Goal: Find specific page/section: Find specific page/section

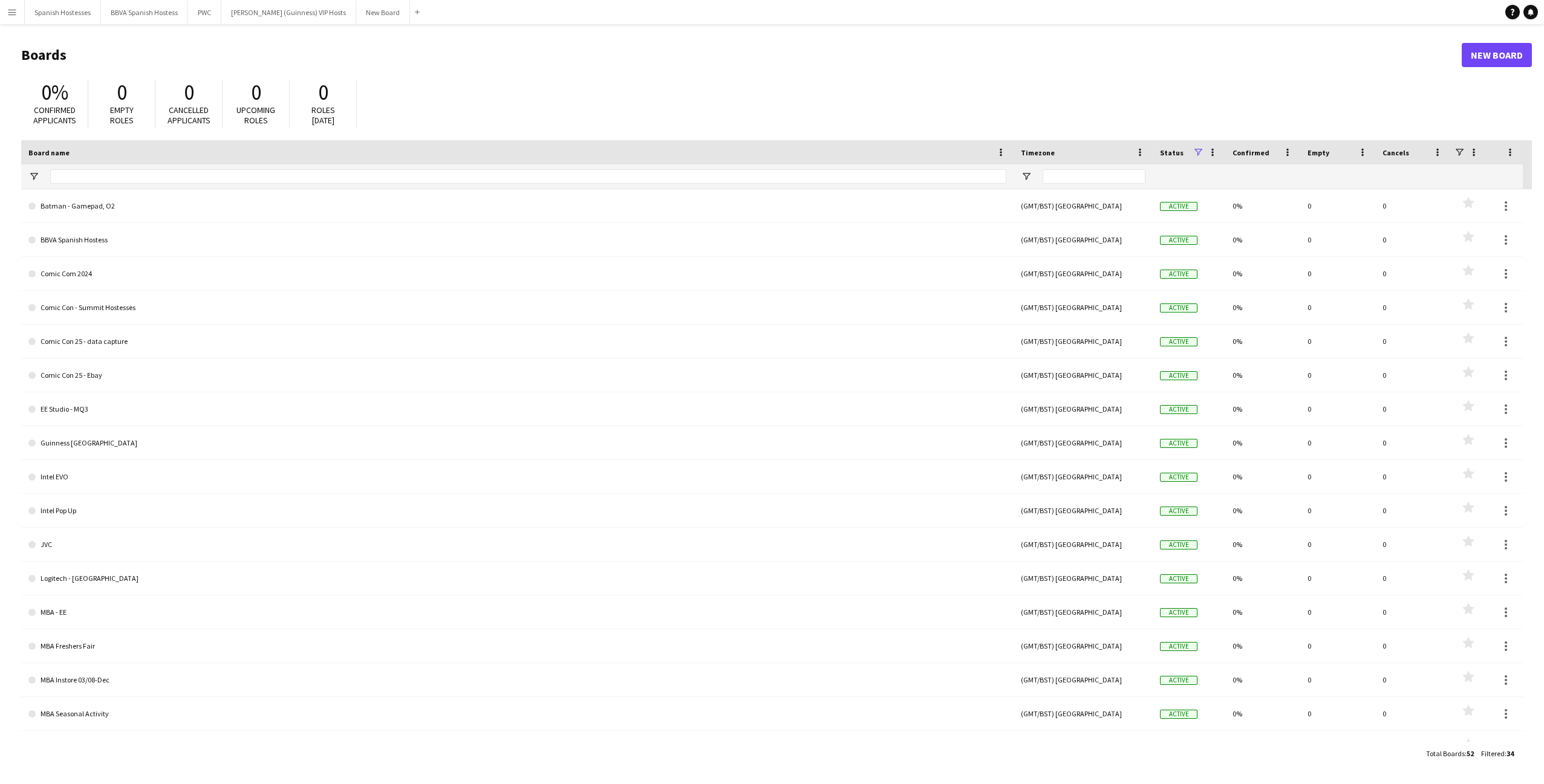
click at [13, 10] on app-icon "Menu" at bounding box center [12, 12] width 10 height 10
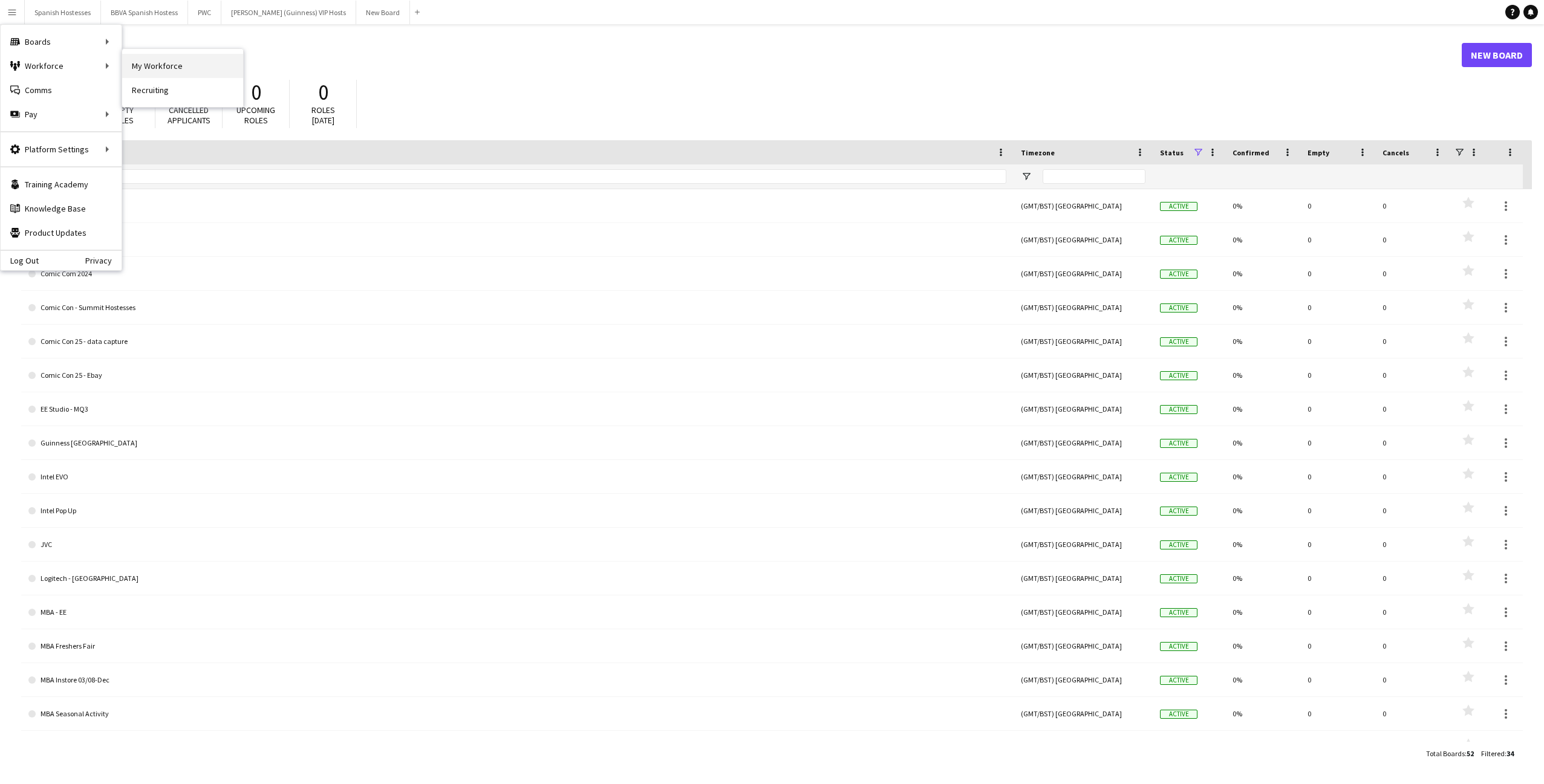
click at [139, 65] on link "My Workforce" at bounding box center [183, 66] width 121 height 24
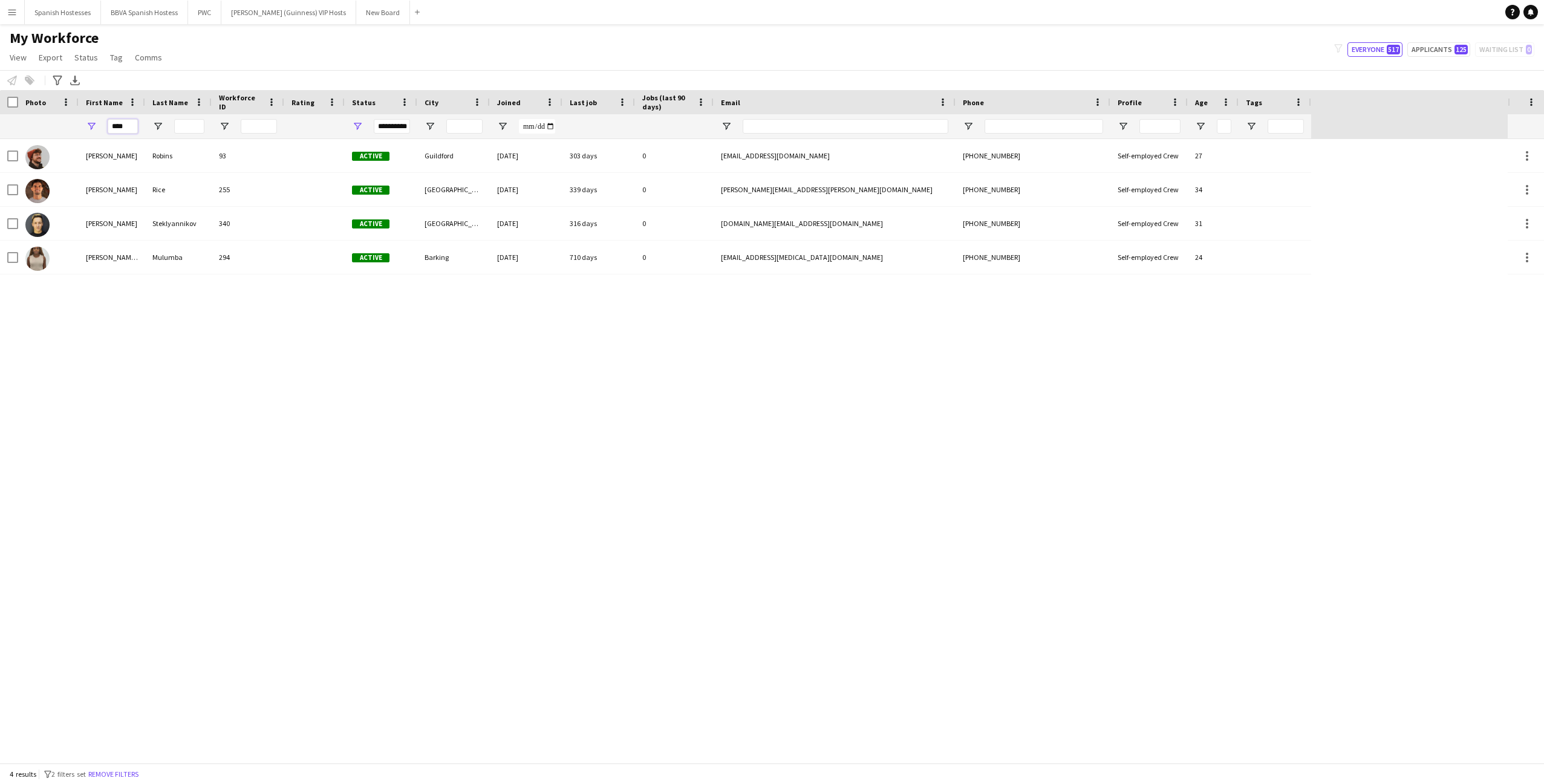
click at [130, 124] on input "****" at bounding box center [122, 126] width 31 height 14
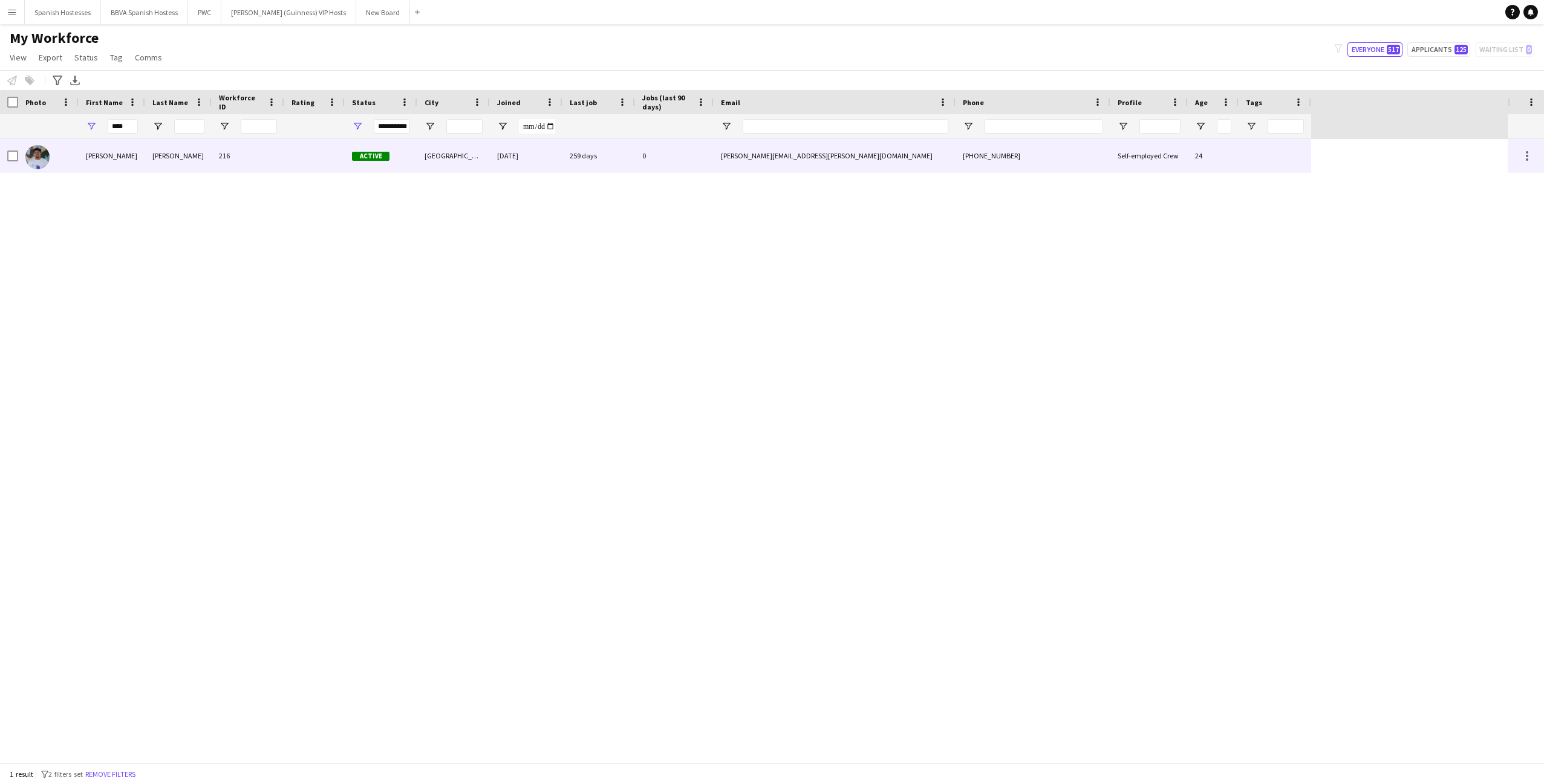
drag, startPoint x: 130, startPoint y: 146, endPoint x: 146, endPoint y: 162, distance: 22.6
click at [146, 162] on div "[PERSON_NAME]" at bounding box center [178, 156] width 66 height 34
click at [156, 156] on div "[PERSON_NAME]" at bounding box center [178, 156] width 66 height 34
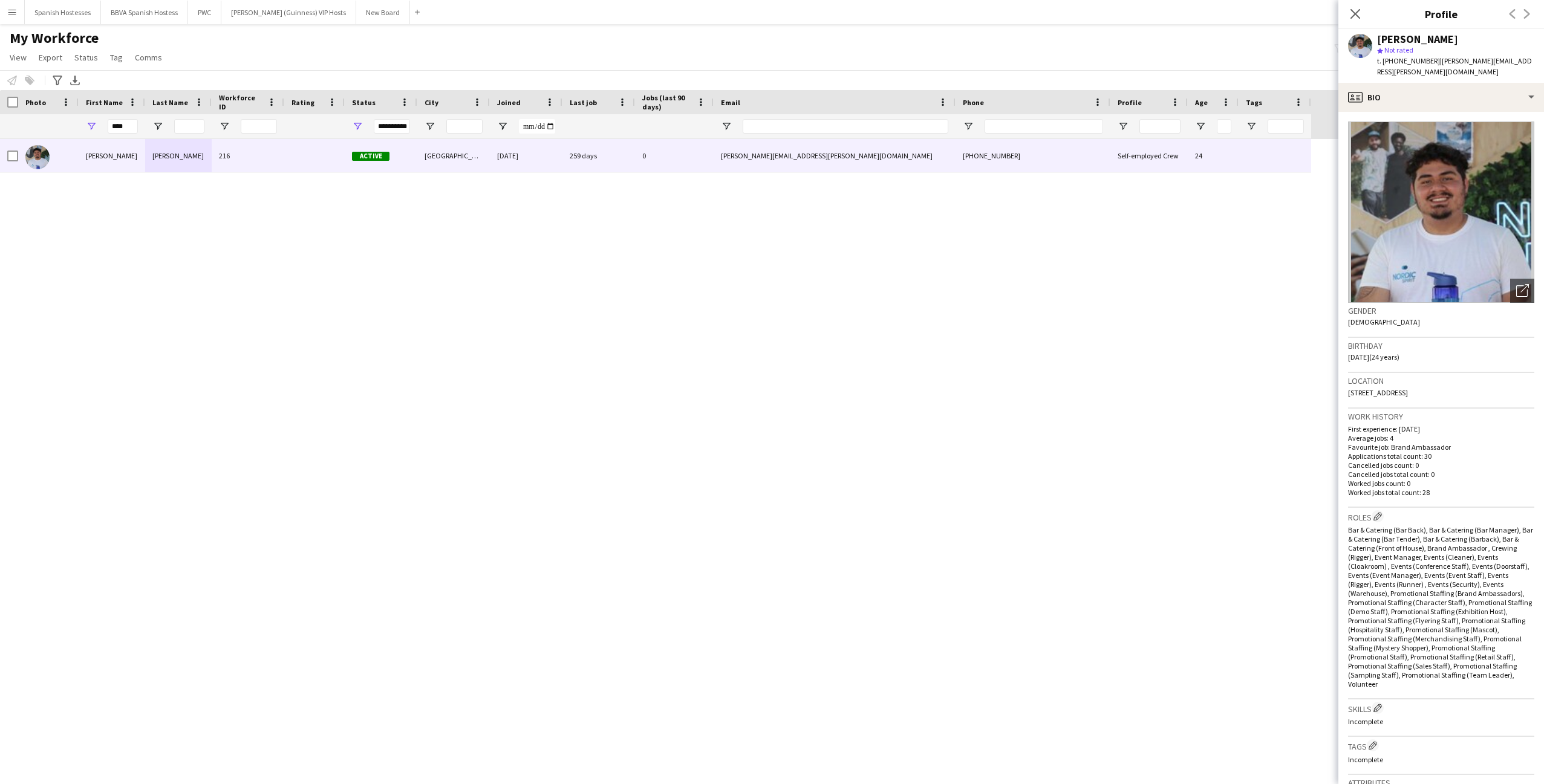
click at [1191, 299] on div "[PERSON_NAME] 216 Active [GEOGRAPHIC_DATA] [DATE] 259 days 0 [PERSON_NAME][EMAI…" at bounding box center [754, 451] width 1508 height 624
click at [1014, 446] on div "[PERSON_NAME] 216 Active [GEOGRAPHIC_DATA] [DATE] 259 days 0 [PERSON_NAME][EMAI…" at bounding box center [754, 451] width 1508 height 624
click at [131, 127] on input "****" at bounding box center [122, 126] width 31 height 14
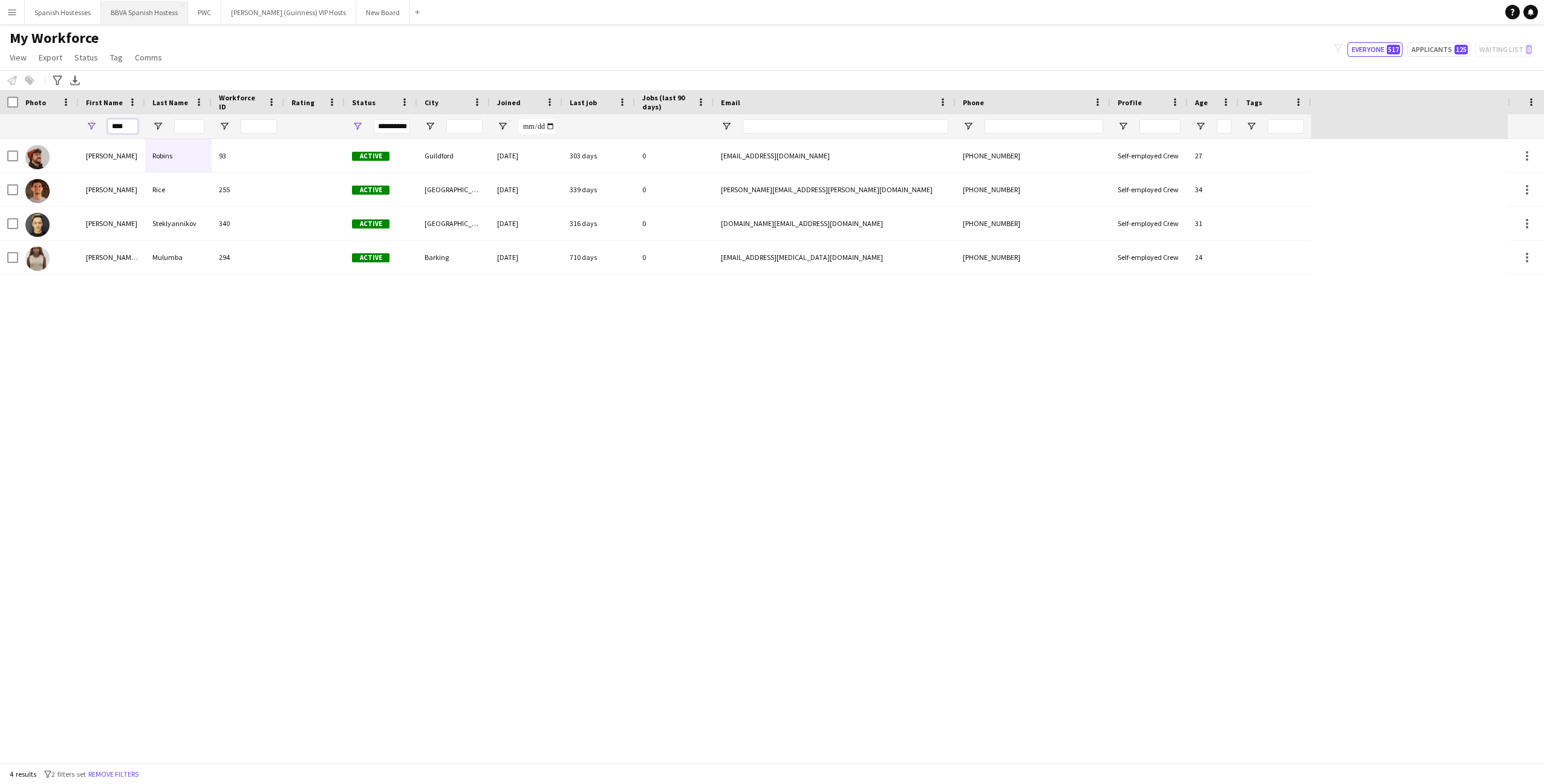
type input "****"
drag, startPoint x: 184, startPoint y: 10, endPoint x: 164, endPoint y: 225, distance: 215.9
click at [164, 225] on div "Steklyannikov" at bounding box center [178, 223] width 66 height 34
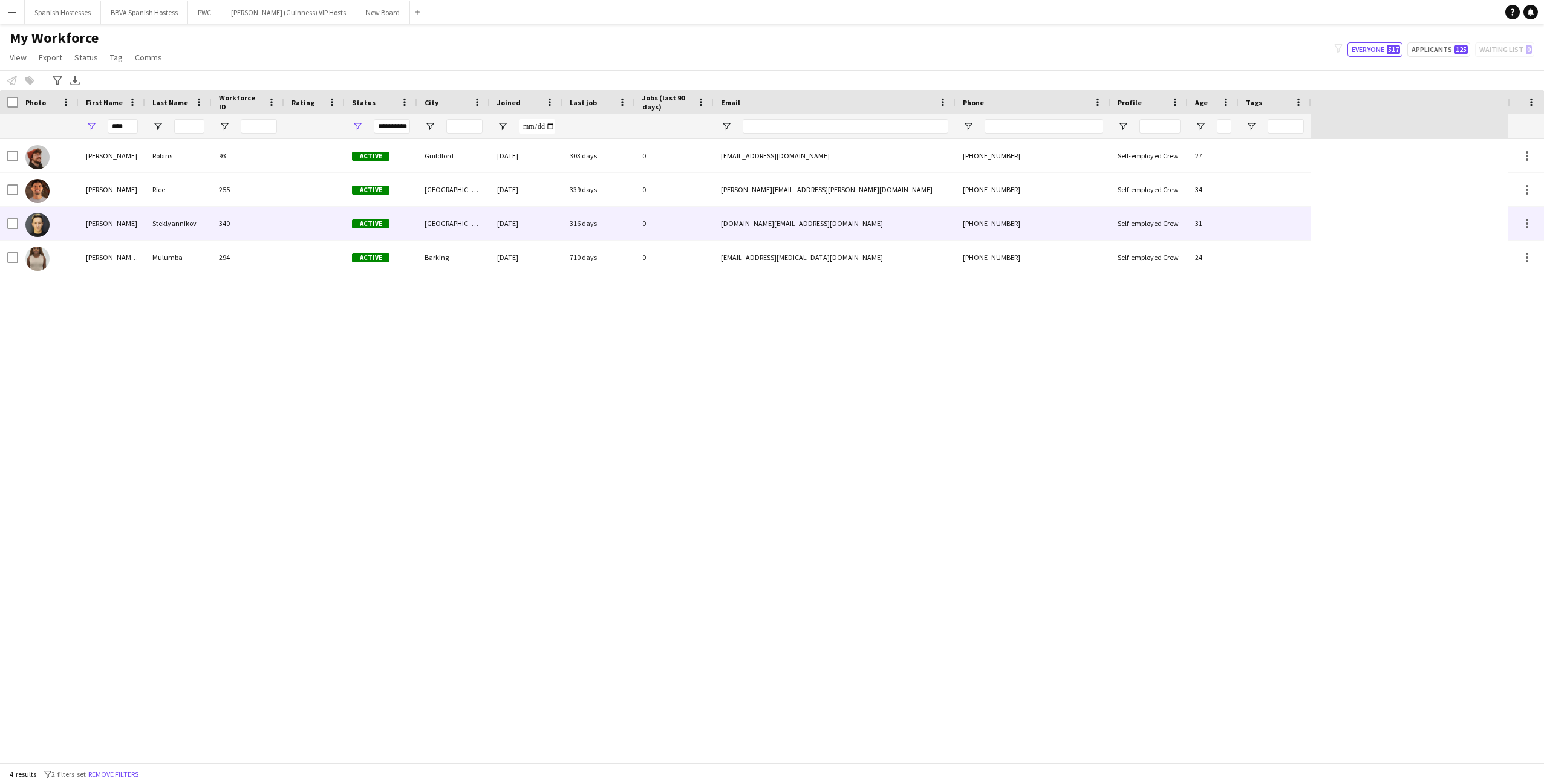
click at [203, 229] on div "Steklyannikov" at bounding box center [178, 223] width 66 height 34
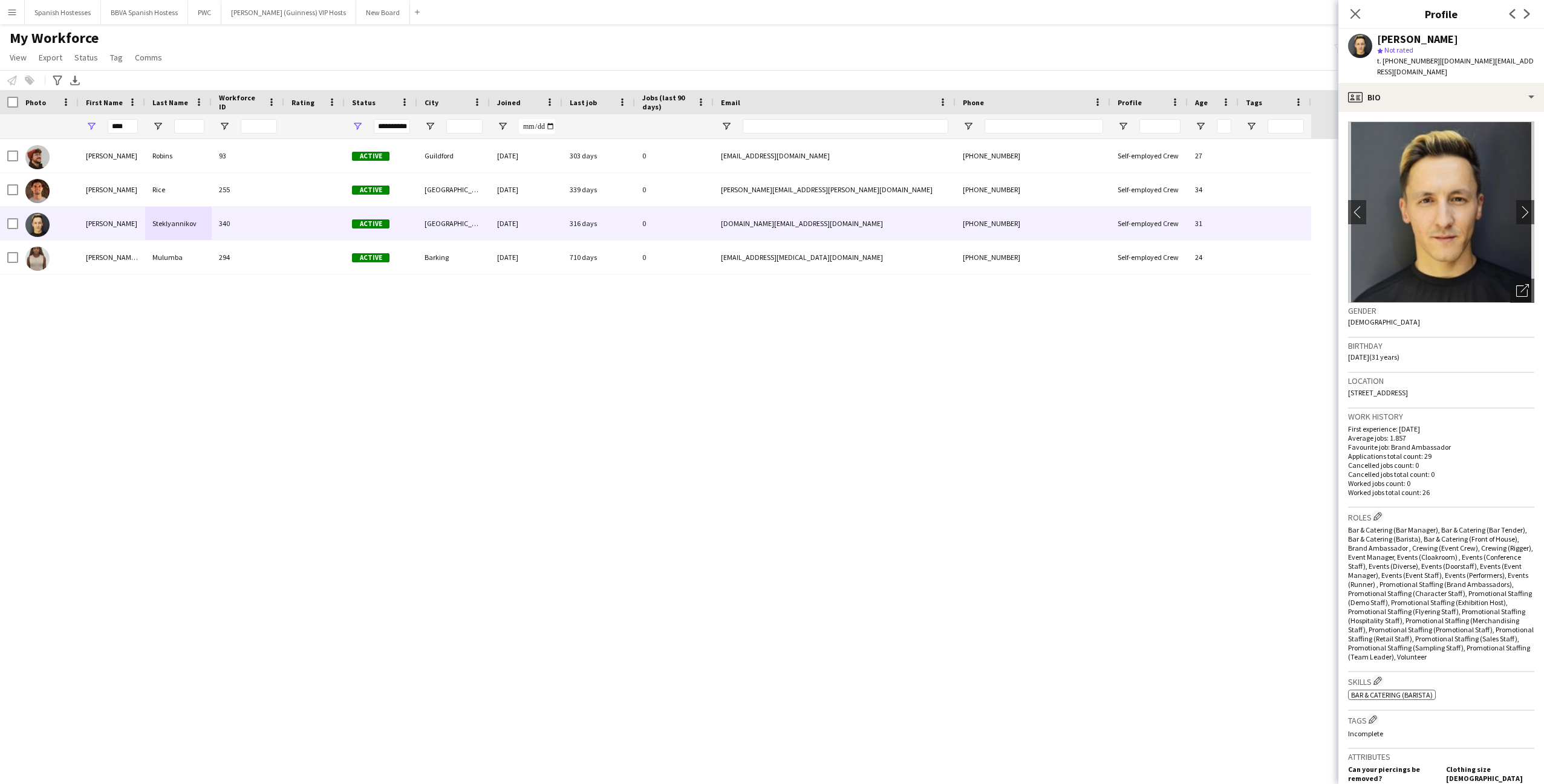
drag, startPoint x: 1377, startPoint y: 37, endPoint x: 1494, endPoint y: 37, distance: 117.0
click at [1496, 37] on div "[PERSON_NAME]" at bounding box center [1455, 39] width 157 height 11
copy div "[PERSON_NAME]"
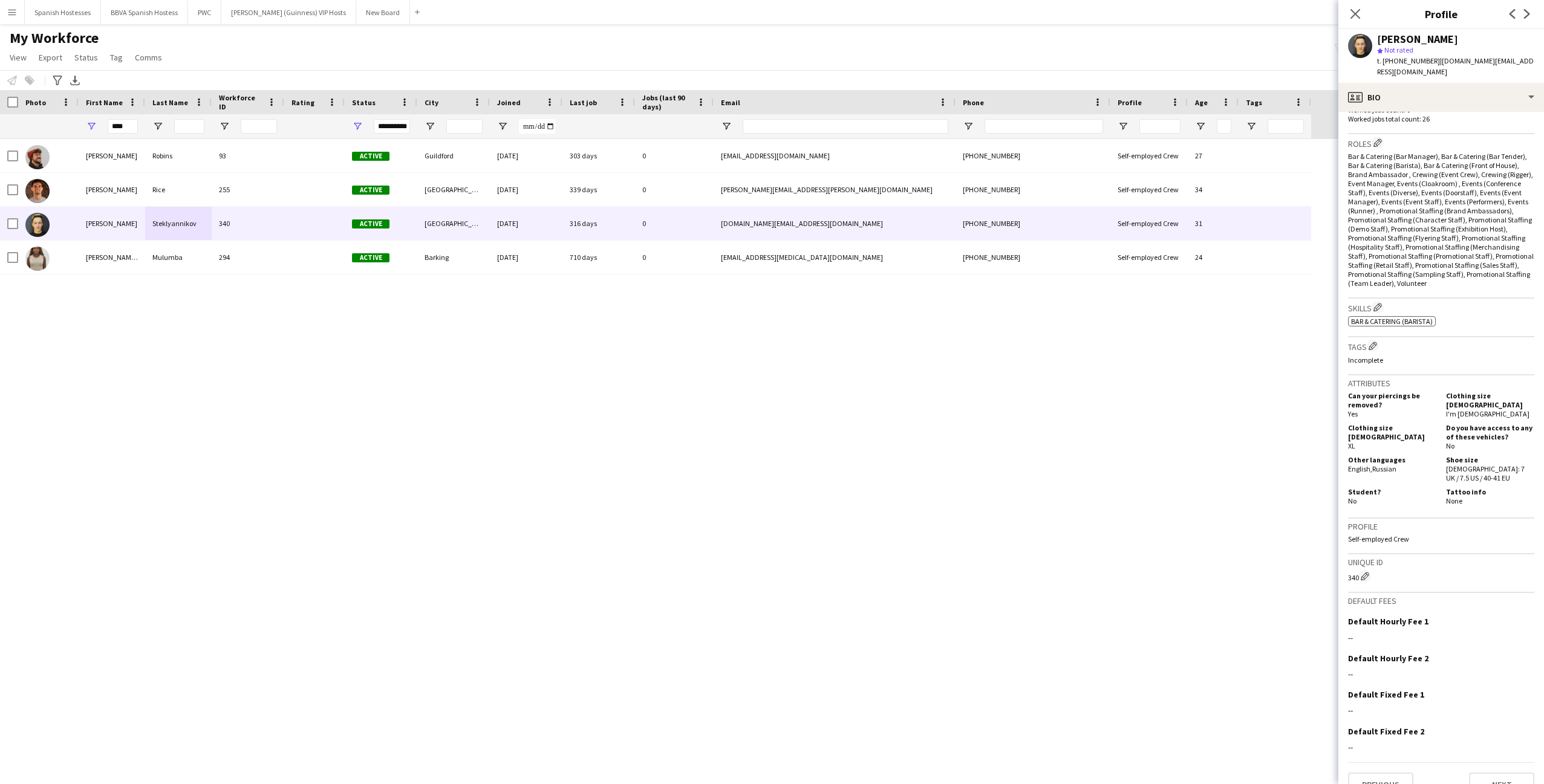
scroll to position [373, 0]
click at [1505, 774] on button "Next" at bounding box center [1502, 785] width 66 height 24
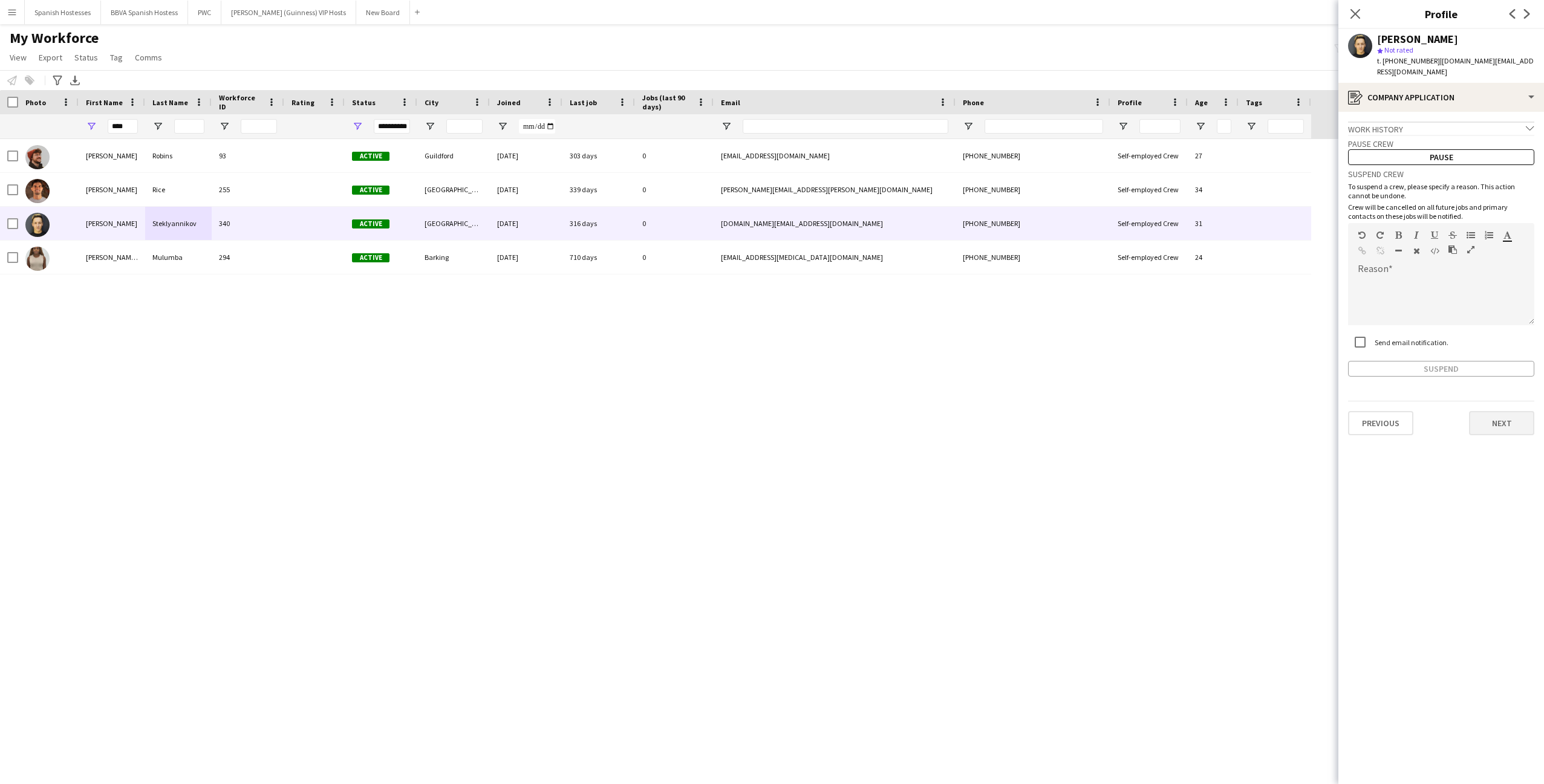
click at [1489, 420] on button "Next" at bounding box center [1502, 423] width 66 height 24
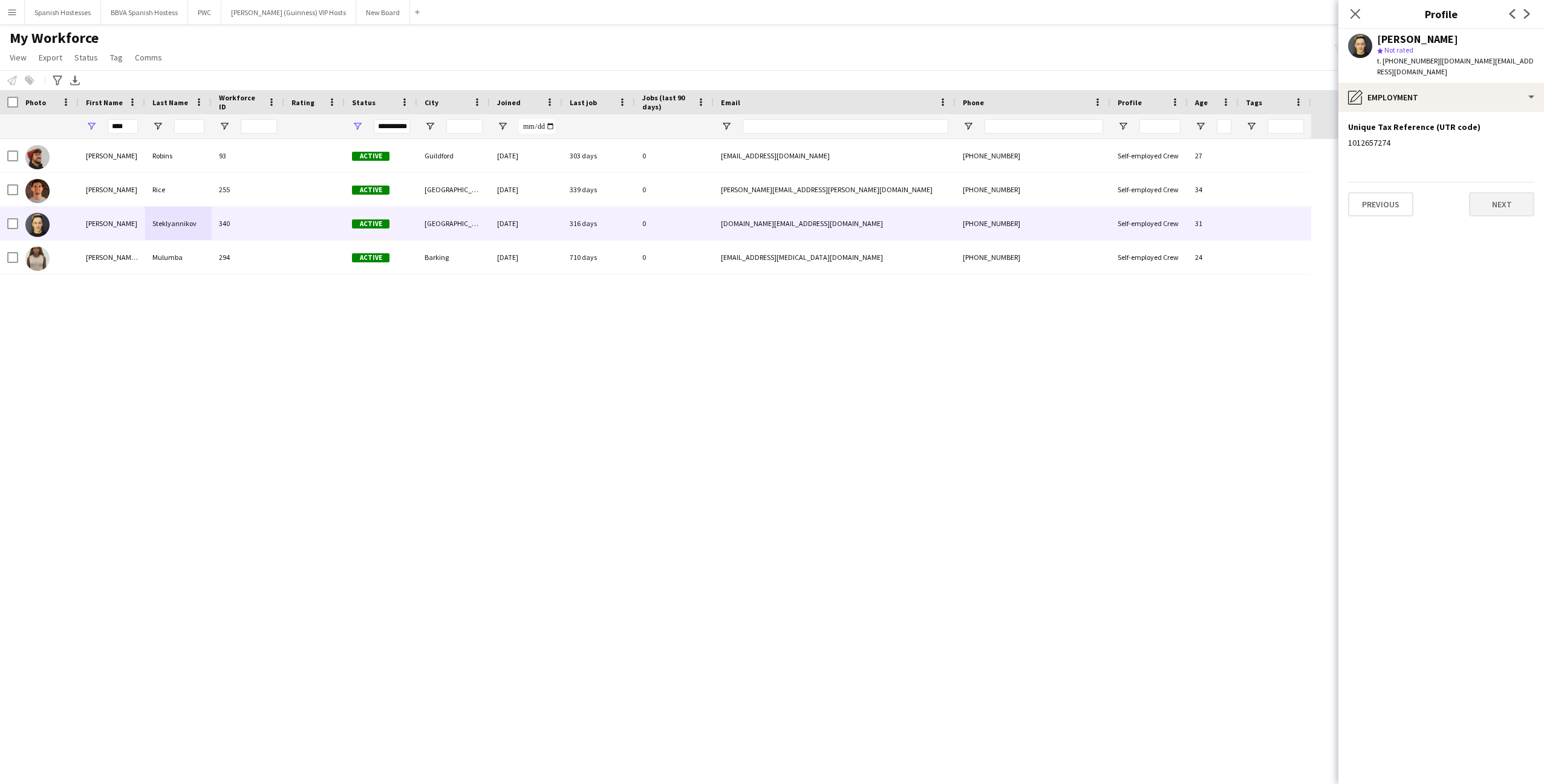
click at [1490, 192] on button "Next" at bounding box center [1502, 204] width 66 height 24
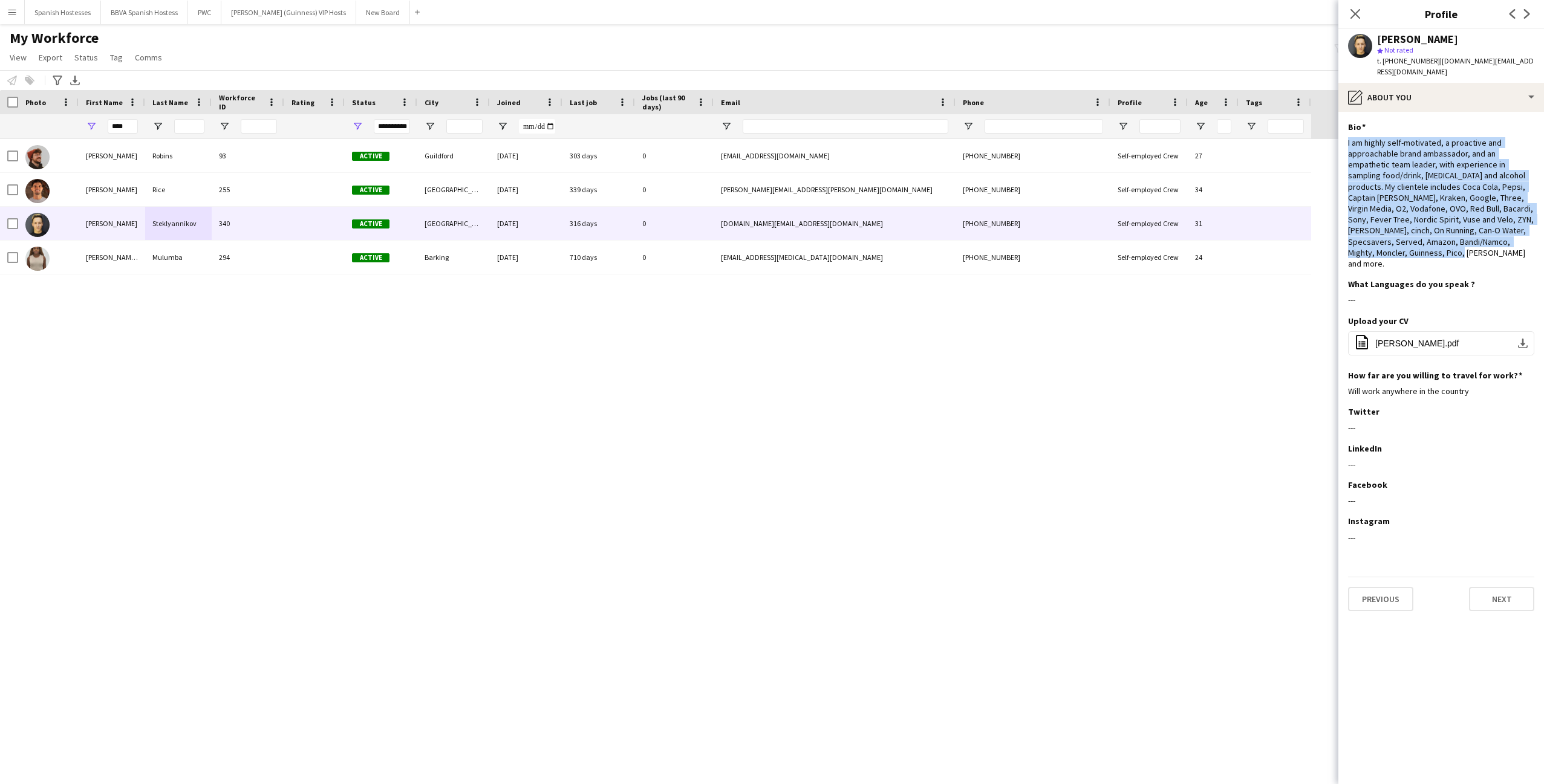
drag, startPoint x: 1420, startPoint y: 238, endPoint x: 1339, endPoint y: 122, distance: 141.5
click at [1339, 122] on app-section-data-types "Bio Edit this field I am highly self-motivated, a proactive and approachable br…" at bounding box center [1441, 448] width 206 height 672
copy div "I am highly self-motivated, a proactive and approachable brand ambassador, and …"
click at [1138, 367] on div "[PERSON_NAME] 93 Active [GEOGRAPHIC_DATA] [DATE] 303 days 0 [EMAIL_ADDRESS][DOM…" at bounding box center [754, 451] width 1508 height 624
